Goal: Purchase product/service

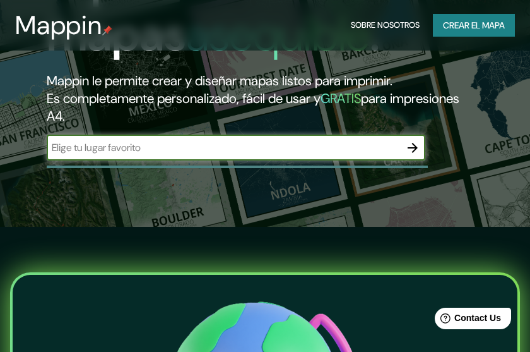
scroll to position [126, 0]
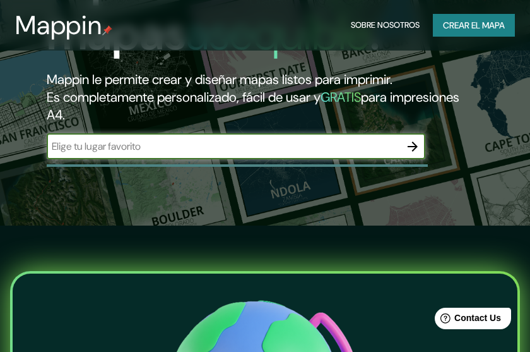
click at [348, 149] on input "text" at bounding box center [224, 146] width 354 height 15
type input "las talitas tucuman"
click at [413, 149] on icon "button" at bounding box center [412, 146] width 15 height 15
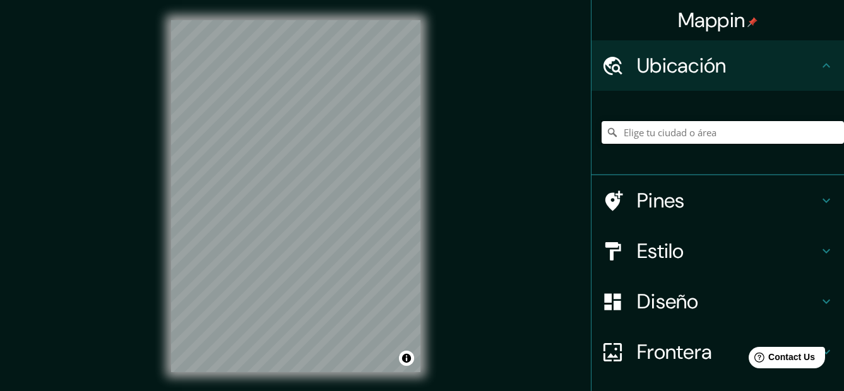
click at [530, 138] on input "Elige tu ciudad o área" at bounding box center [723, 132] width 242 height 23
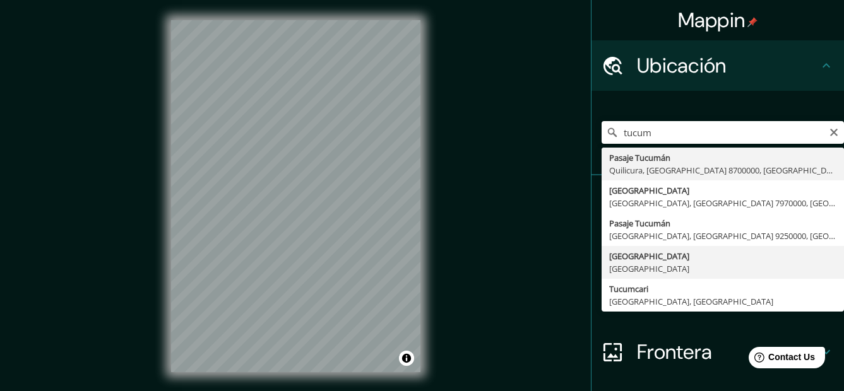
type input "[GEOGRAPHIC_DATA], [GEOGRAPHIC_DATA]"
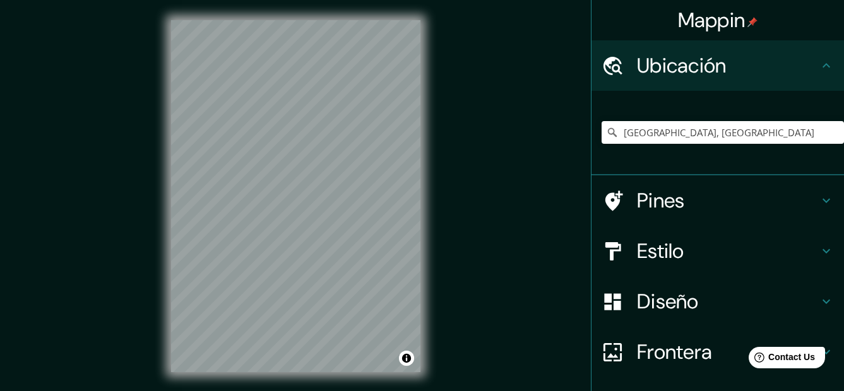
click at [530, 241] on h4 "Estilo" at bounding box center [728, 251] width 182 height 25
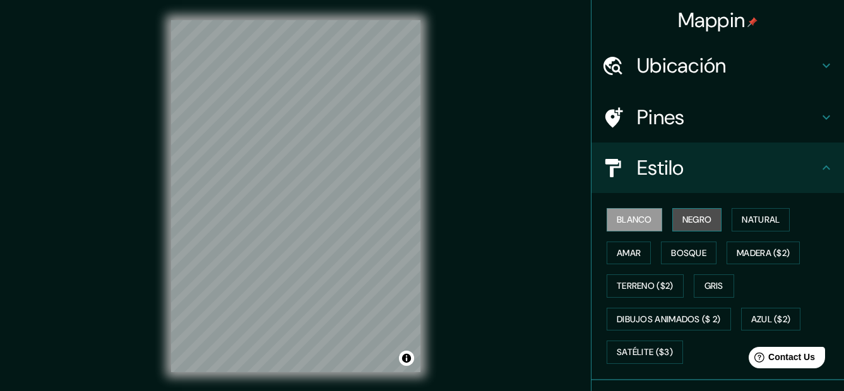
click at [530, 223] on font "Negro" at bounding box center [698, 220] width 30 height 16
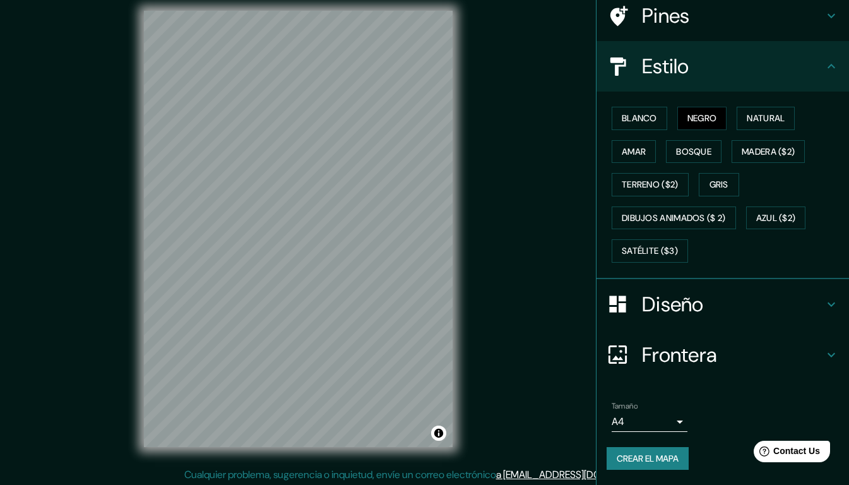
scroll to position [12, 0]
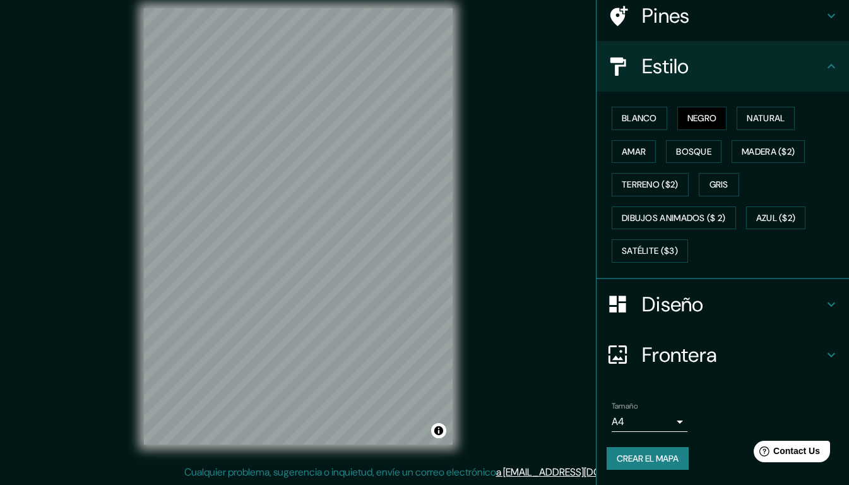
click at [530, 304] on icon at bounding box center [831, 304] width 15 height 15
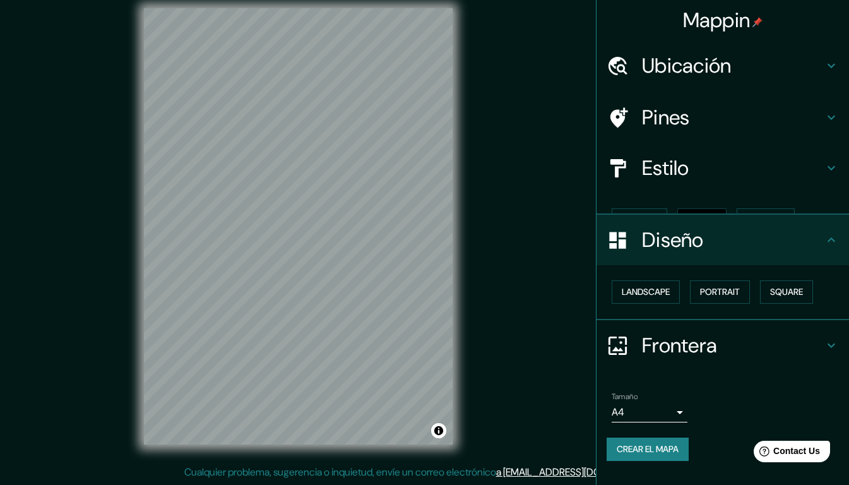
scroll to position [0, 0]
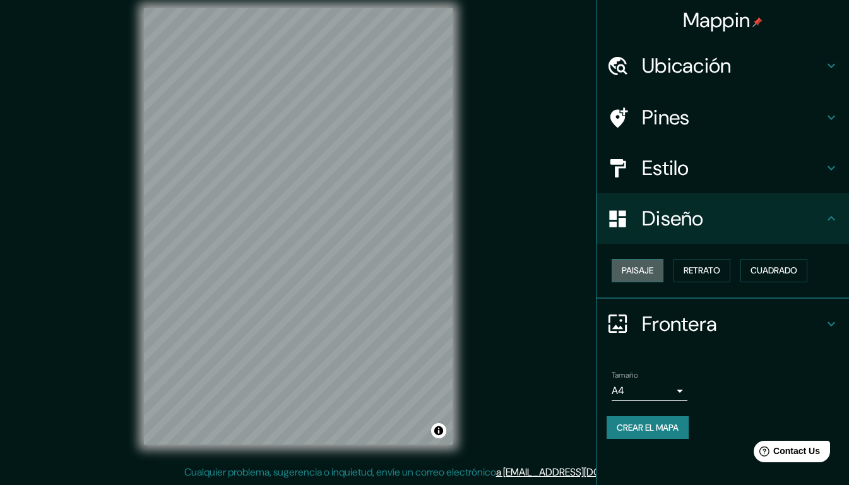
click at [530, 272] on button "Paisaje" at bounding box center [638, 270] width 52 height 23
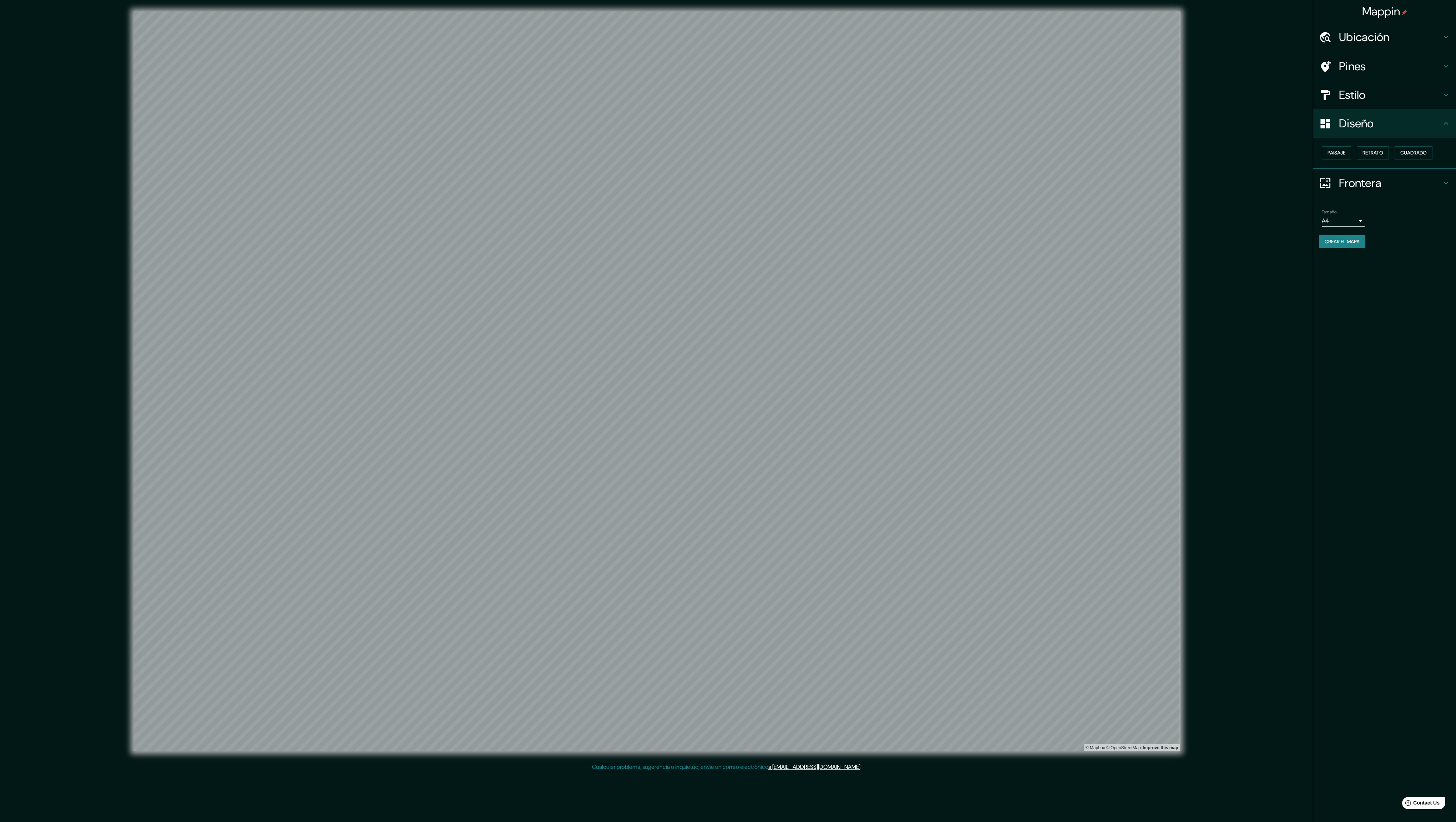
click at [300, 118] on h4 "Diseño" at bounding box center [1390, 123] width 103 height 14
click at [300, 94] on h4 "Estilo" at bounding box center [1390, 94] width 103 height 14
click at [300, 127] on font "Negro" at bounding box center [1373, 124] width 17 height 9
click at [300, 127] on font "Natural" at bounding box center [1409, 124] width 21 height 9
click at [300, 122] on font "Negro" at bounding box center [1373, 124] width 17 height 9
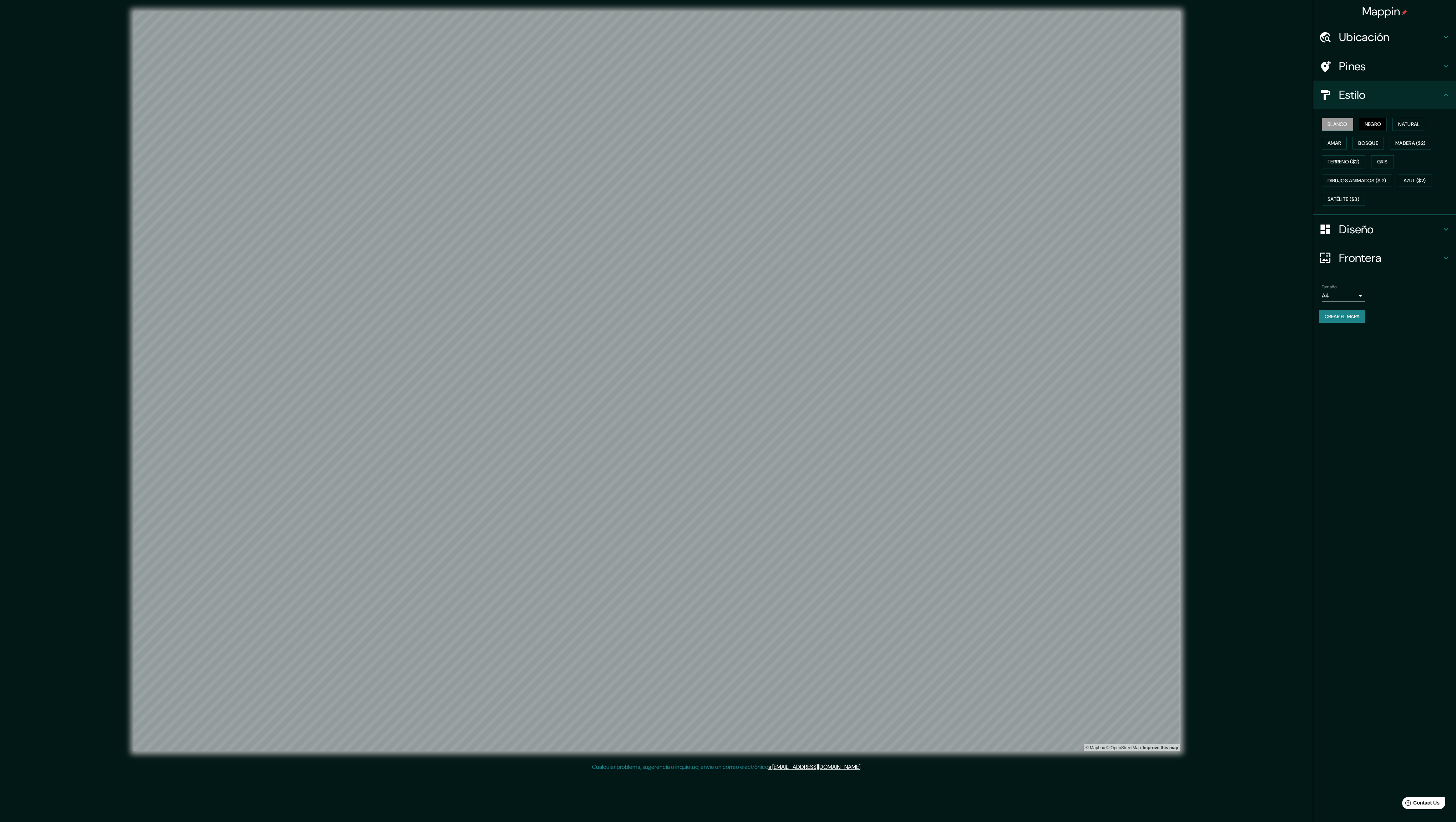
click at [300, 124] on font "Blanco" at bounding box center [1337, 124] width 20 height 9
click at [300, 139] on button "Amar" at bounding box center [1334, 143] width 25 height 13
click at [300, 143] on font "Bosque" at bounding box center [1368, 143] width 20 height 9
click at [300, 147] on font "Madera ($2)" at bounding box center [1410, 143] width 30 height 9
click at [300, 164] on font "Terreno ($2)" at bounding box center [1344, 162] width 32 height 9
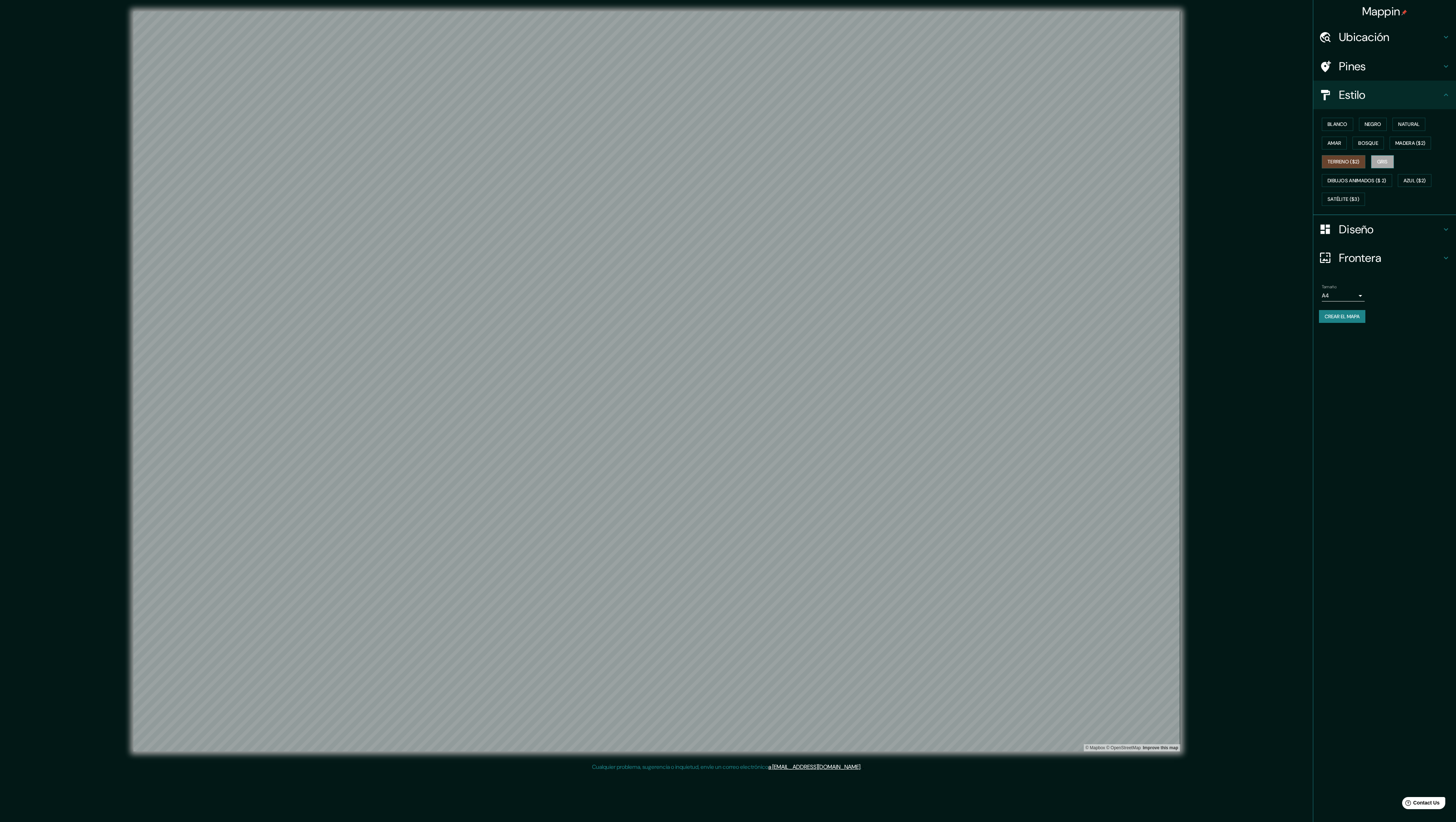
click at [300, 163] on button "Gris" at bounding box center [1383, 162] width 23 height 13
click at [300, 179] on button "Dibujos animados ($ 2)" at bounding box center [1357, 180] width 70 height 13
click at [300, 184] on font "Azul ($2)" at bounding box center [1415, 181] width 23 height 9
click at [300, 198] on button "Satélite ($3)" at bounding box center [1344, 199] width 43 height 13
click at [300, 146] on font "Madera ($2)" at bounding box center [1410, 143] width 30 height 9
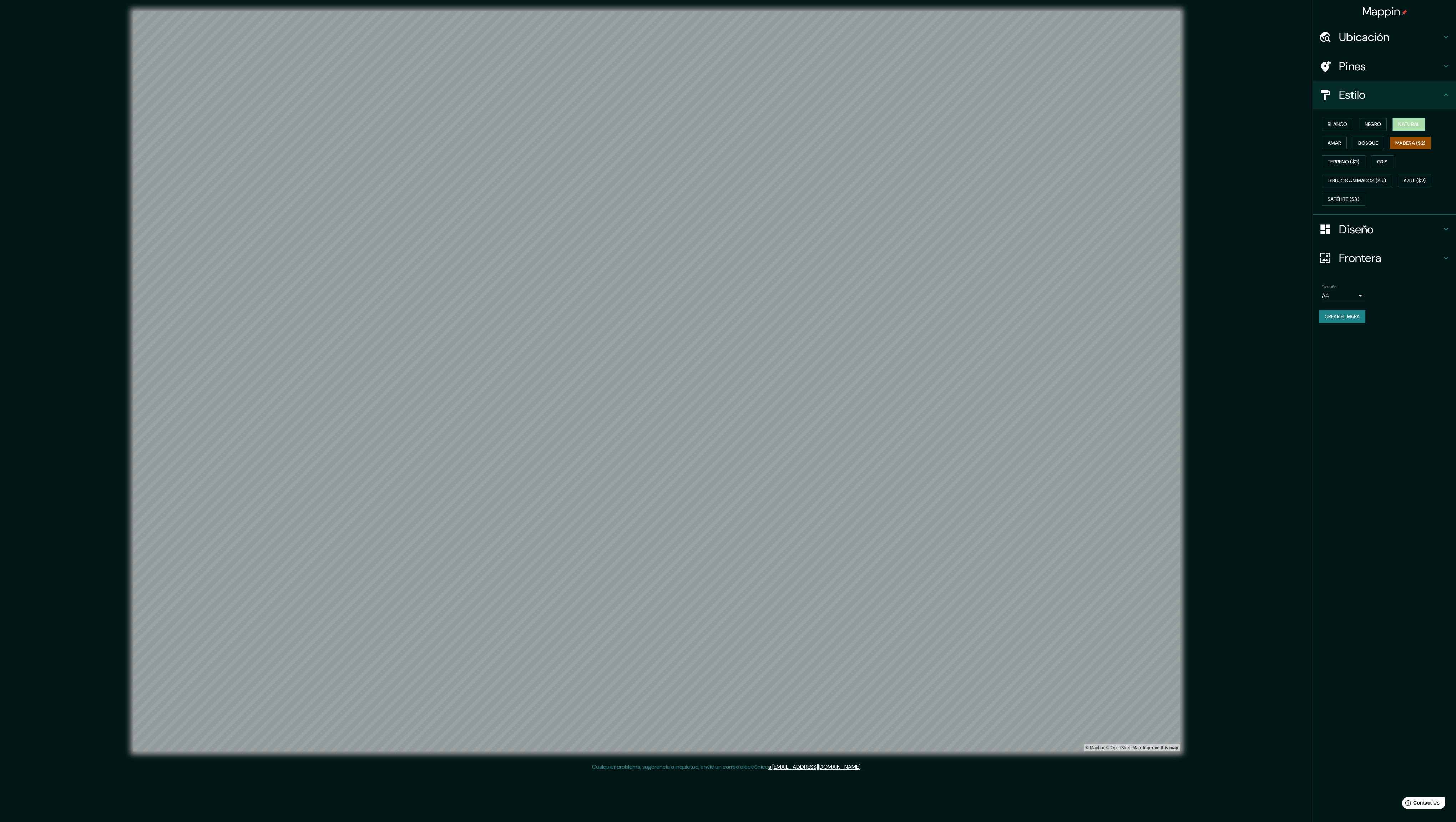
click at [300, 128] on font "Natural" at bounding box center [1409, 124] width 21 height 9
click at [300, 133] on div "Blanco Negro Natural Amar Bosque Madera ($2) Terreno ($2) Gris Dibujos animados…" at bounding box center [1388, 162] width 137 height 94
click at [300, 123] on font "Negro" at bounding box center [1373, 124] width 17 height 9
click at [300, 198] on h4 "Frontera" at bounding box center [1390, 258] width 103 height 14
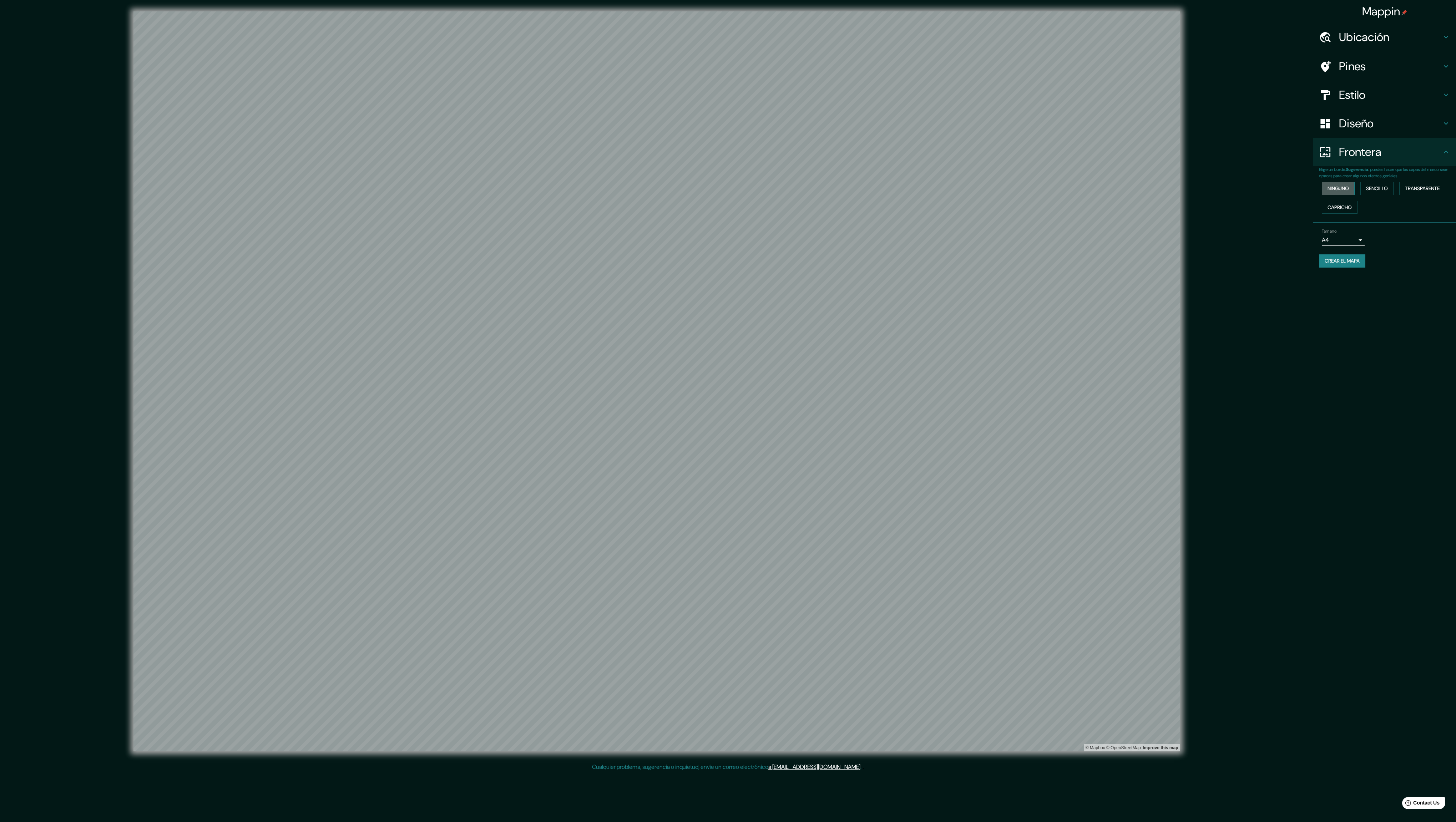
click at [300, 188] on button "Ninguno" at bounding box center [1338, 188] width 33 height 13
click at [300, 188] on font "Sencillo" at bounding box center [1377, 189] width 22 height 9
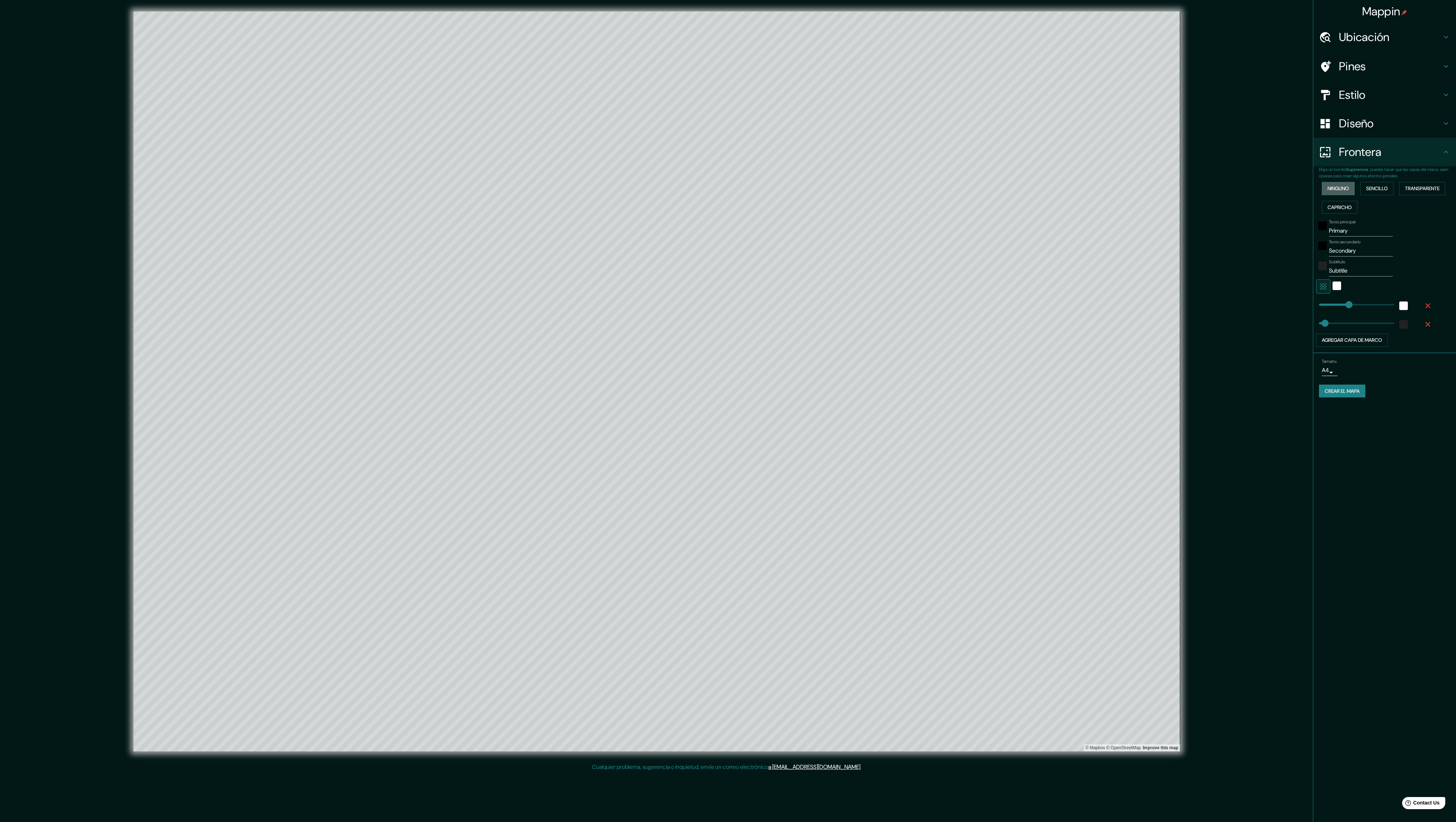
click at [300, 187] on font "Ninguno" at bounding box center [1338, 189] width 21 height 9
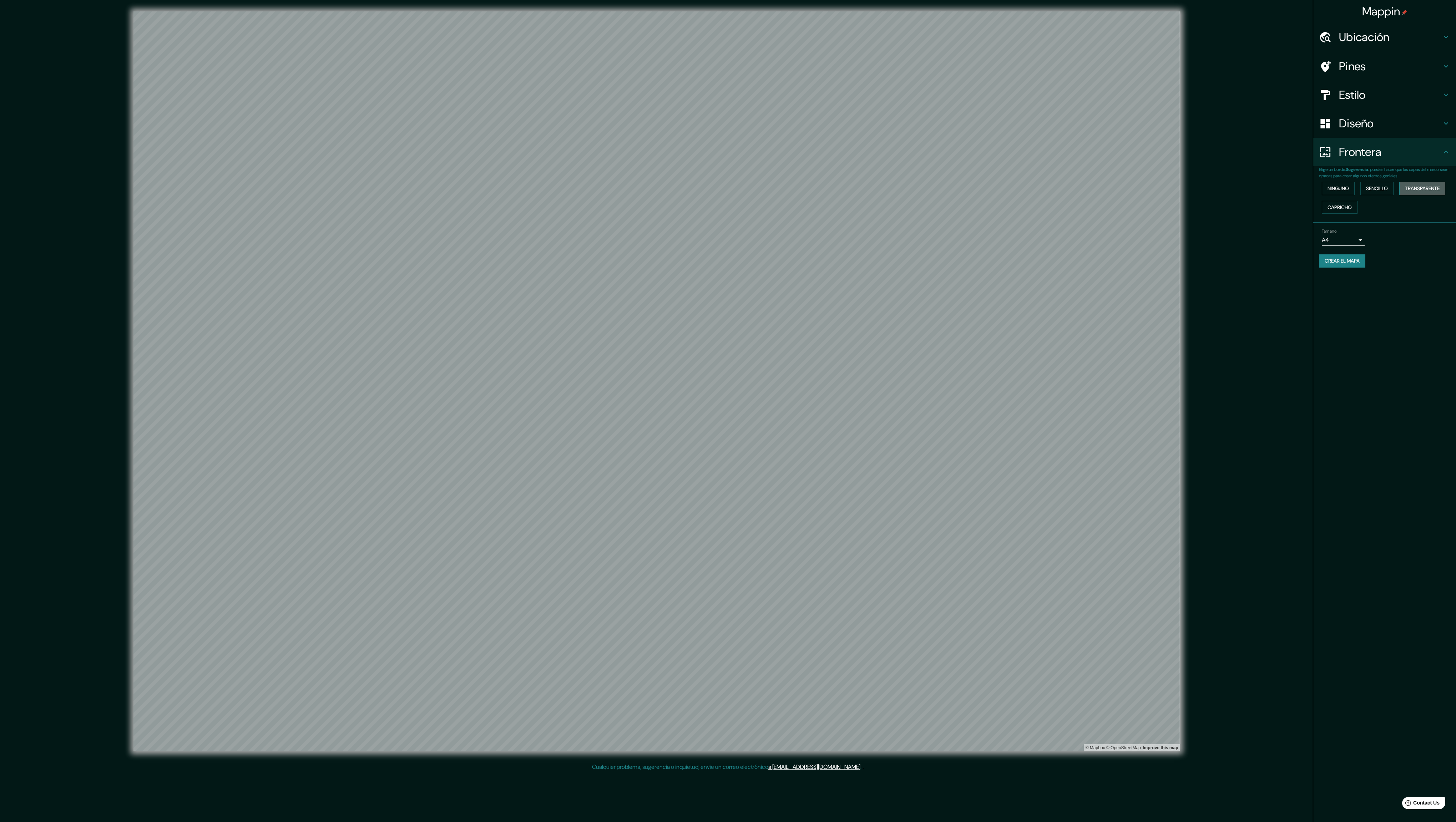
click at [300, 193] on font "Transparente" at bounding box center [1422, 189] width 34 height 9
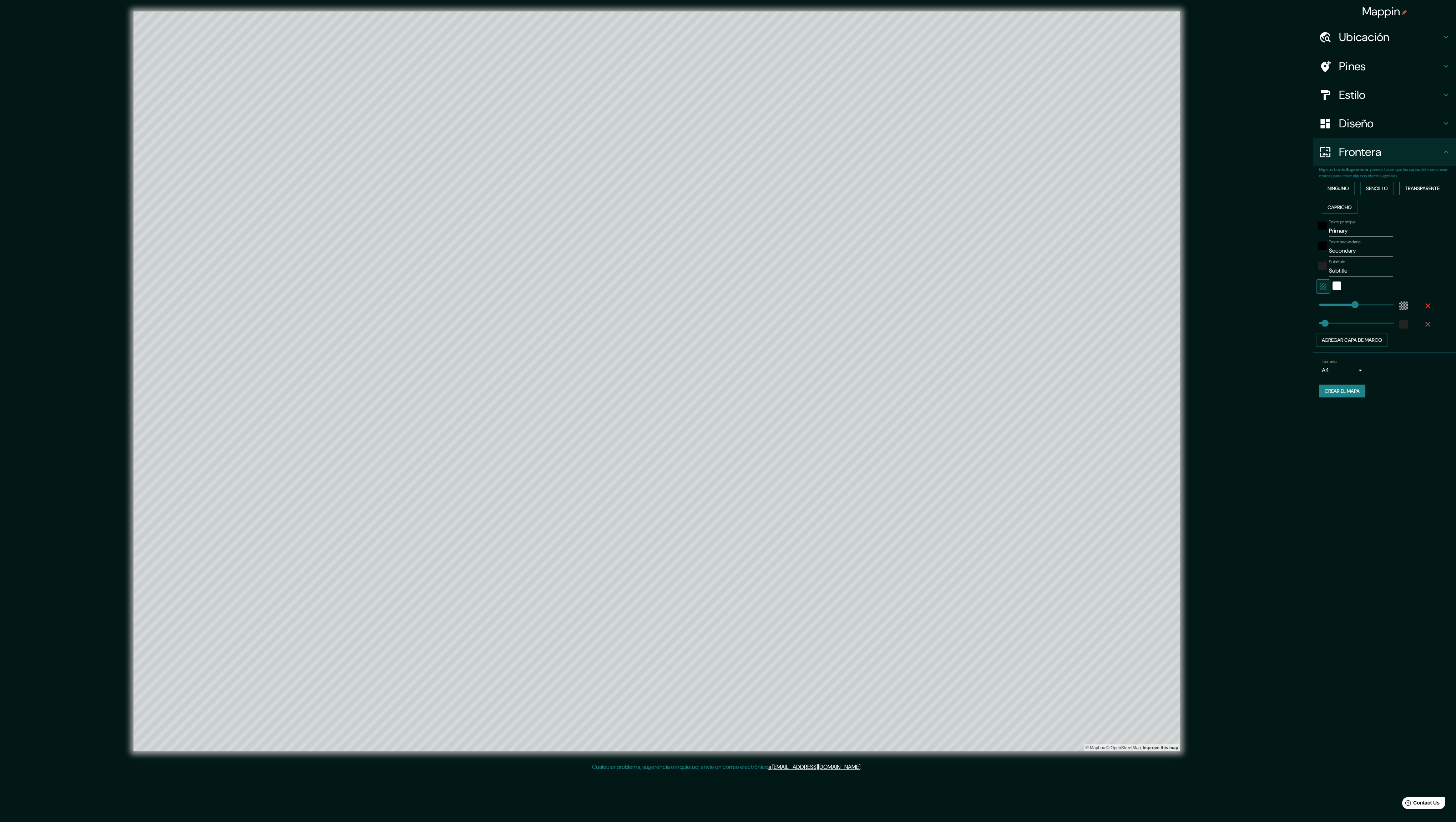
click at [300, 193] on font "Transparente" at bounding box center [1422, 189] width 34 height 9
type input "1407"
type input "235"
click at [300, 195] on button "Ninguno" at bounding box center [1338, 188] width 33 height 13
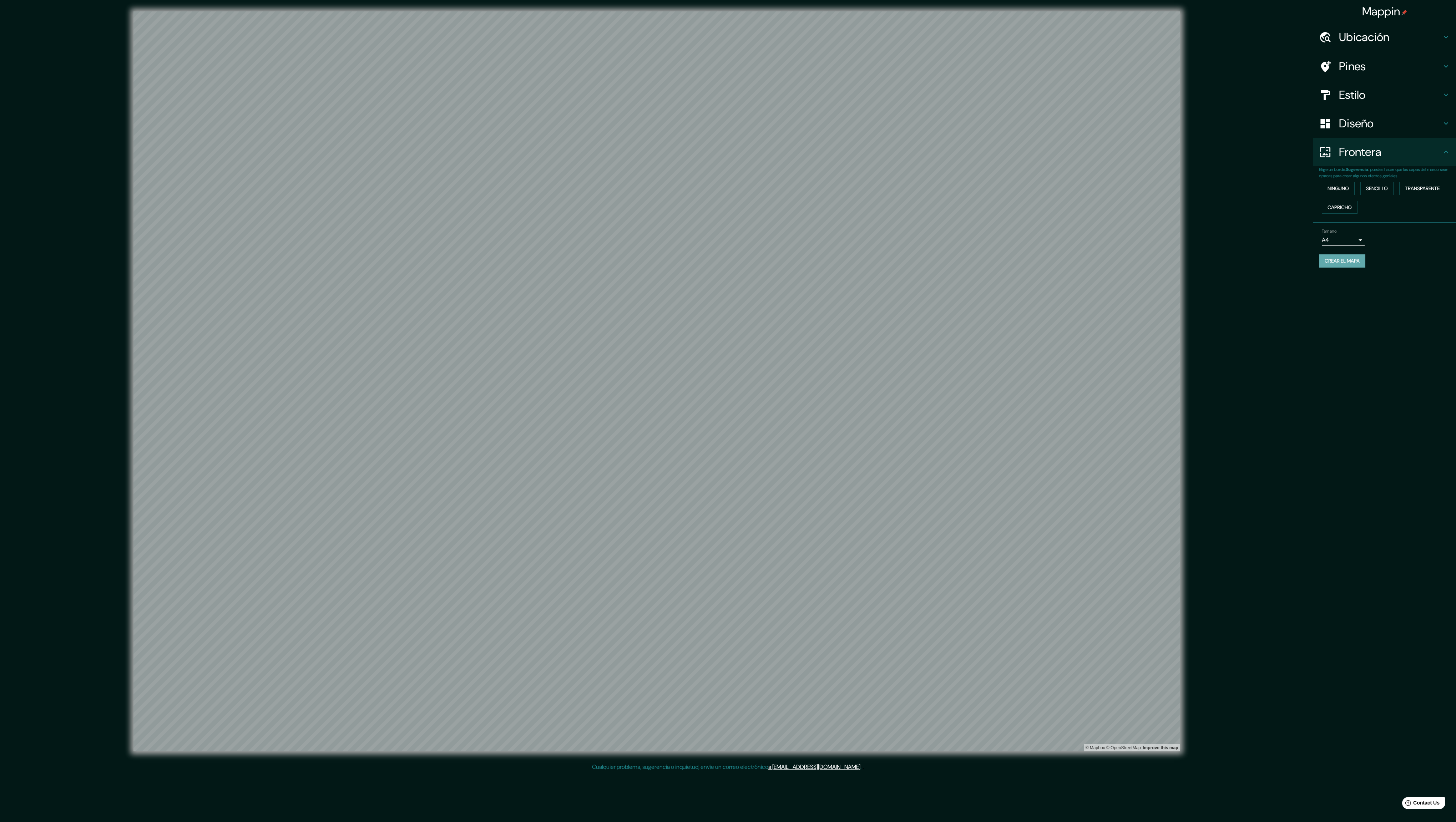
click at [300, 198] on font "Crear el mapa" at bounding box center [1342, 261] width 35 height 9
click at [300, 198] on div "Crear el mapa" at bounding box center [1385, 260] width 131 height 13
click at [300, 198] on font "Crear el mapa" at bounding box center [1342, 261] width 35 height 9
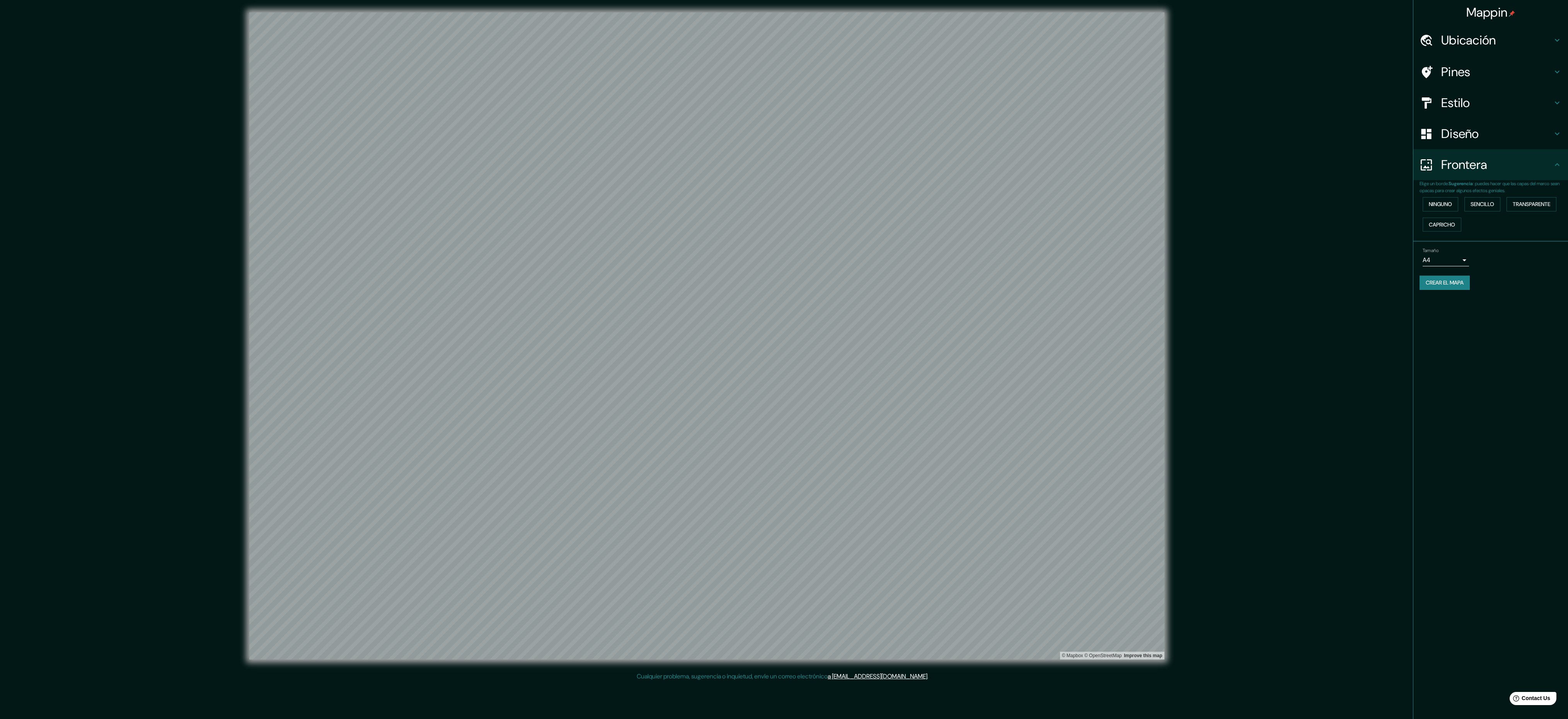
click at [324, 215] on font "Crear el mapa" at bounding box center [1445, 283] width 38 height 10
click at [324, 101] on h4 "Estilo" at bounding box center [1497, 102] width 111 height 15
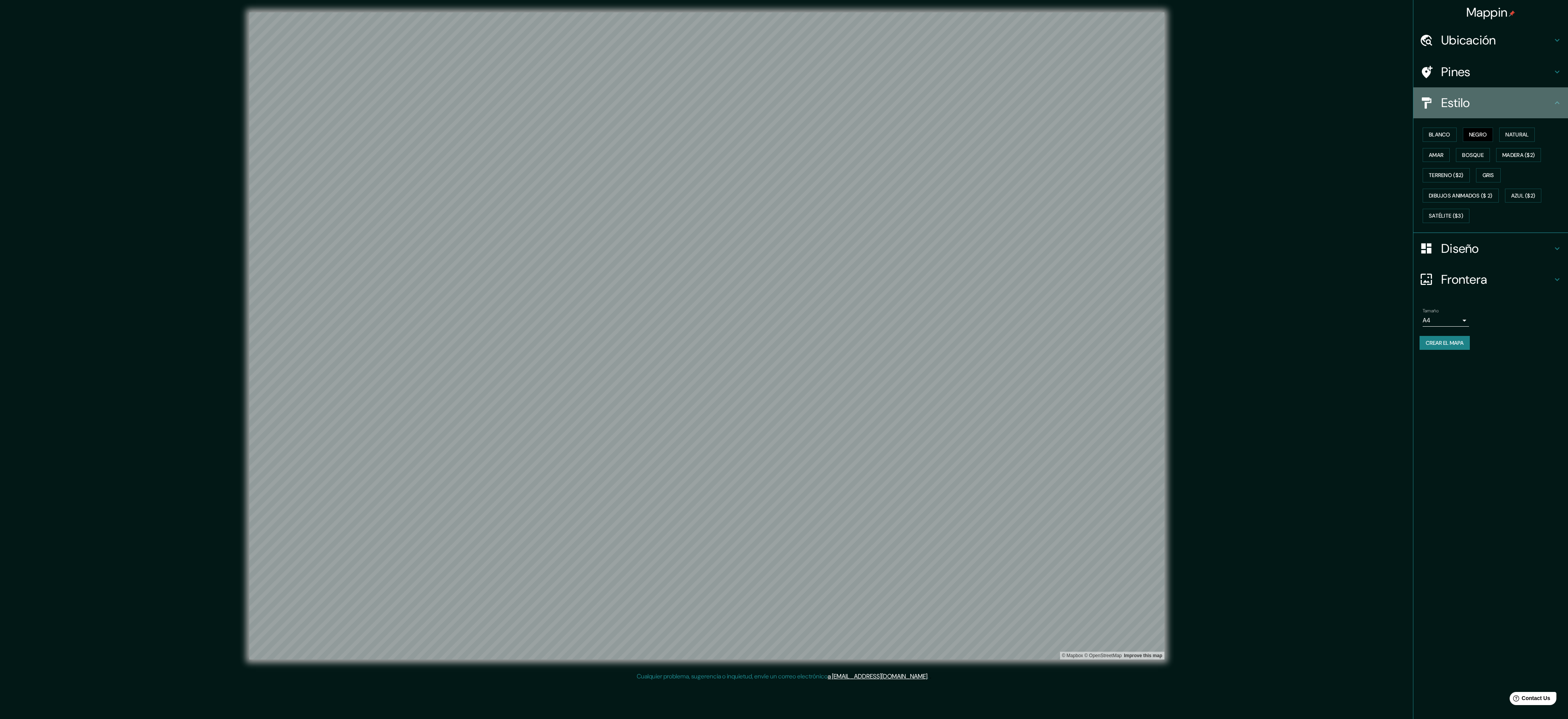
click at [324, 101] on h4 "Estilo" at bounding box center [1497, 102] width 111 height 15
click at [324, 8] on font "Mappin" at bounding box center [1487, 12] width 42 height 17
